Goal: Check status: Check status

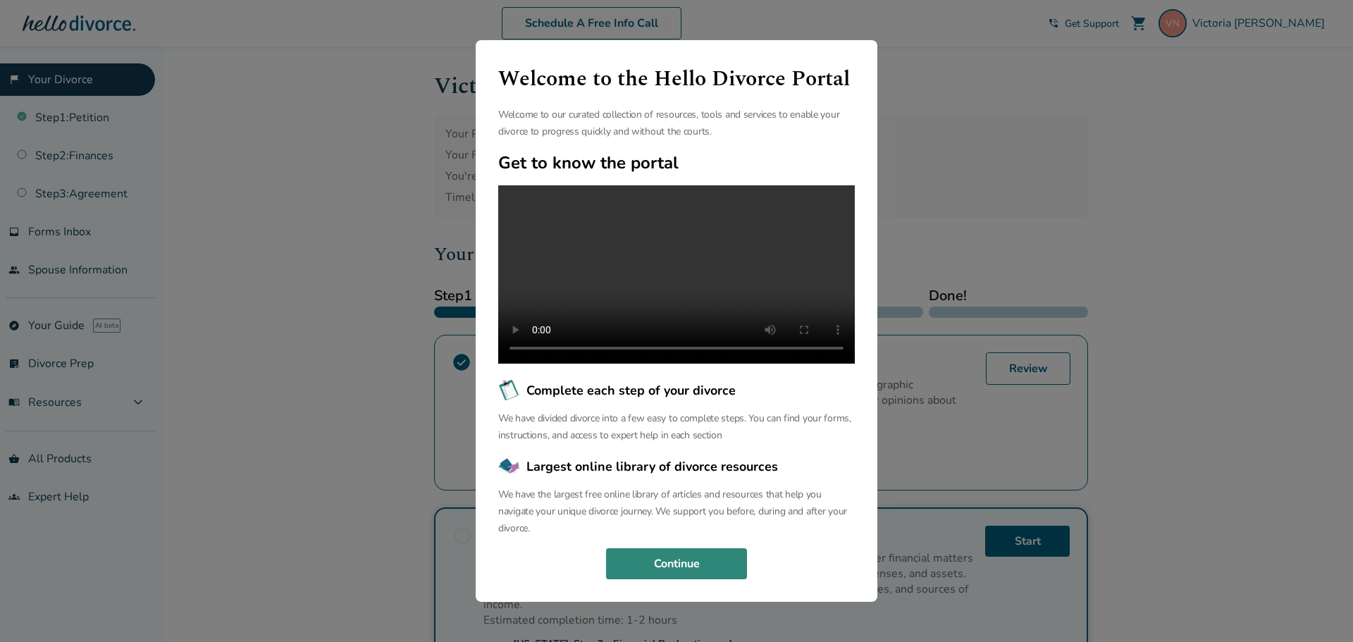
click at [689, 567] on button "Continue" at bounding box center [676, 563] width 141 height 31
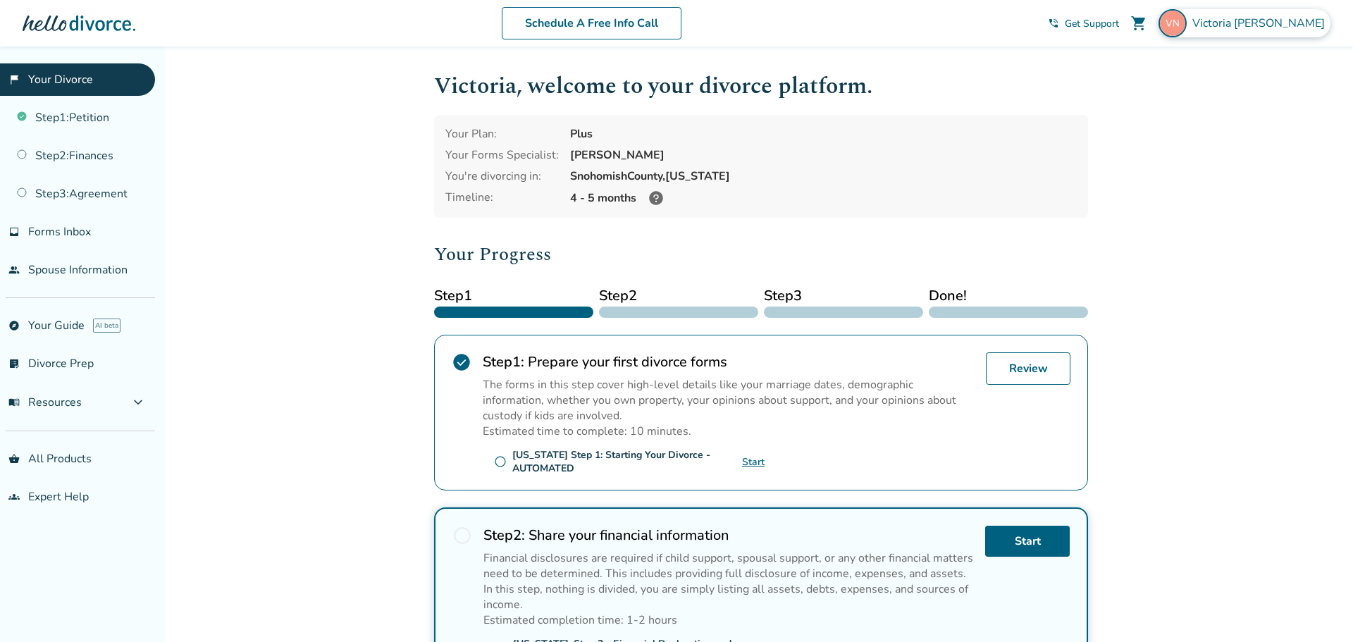
click at [1272, 28] on span "Victoria Nunes" at bounding box center [1261, 24] width 138 height 16
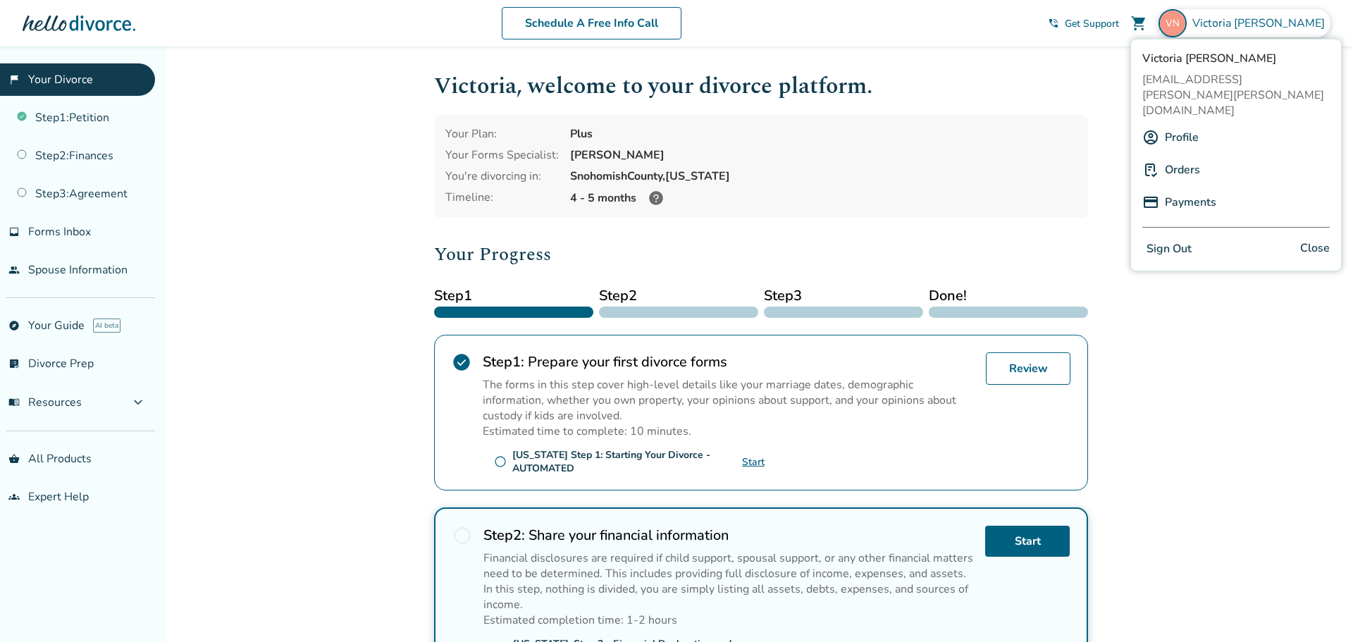
click at [1175, 156] on link "Orders" at bounding box center [1182, 169] width 35 height 27
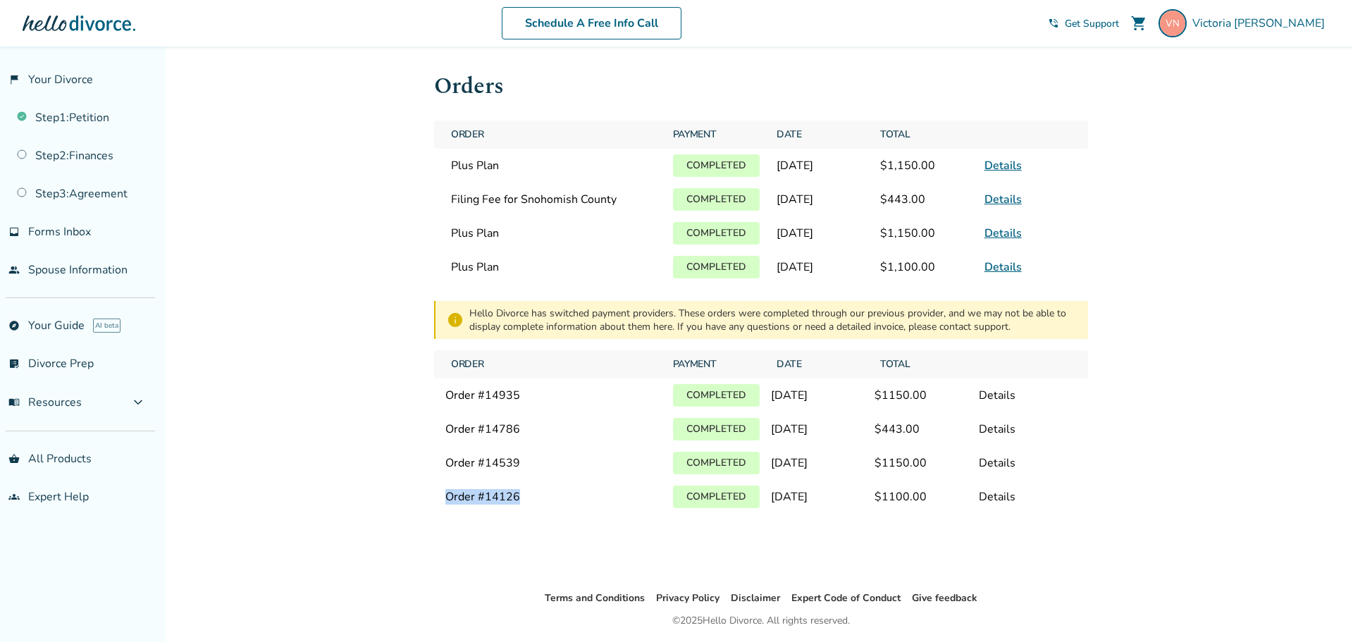
drag, startPoint x: 518, startPoint y: 512, endPoint x: 437, endPoint y: 519, distance: 81.3
click at [437, 514] on div "Order # 14126 Completed July 31, 2025 $ 1100.00 Details" at bounding box center [761, 497] width 654 height 34
copy div "Order # 14126"
